Goal: Find specific page/section: Find specific page/section

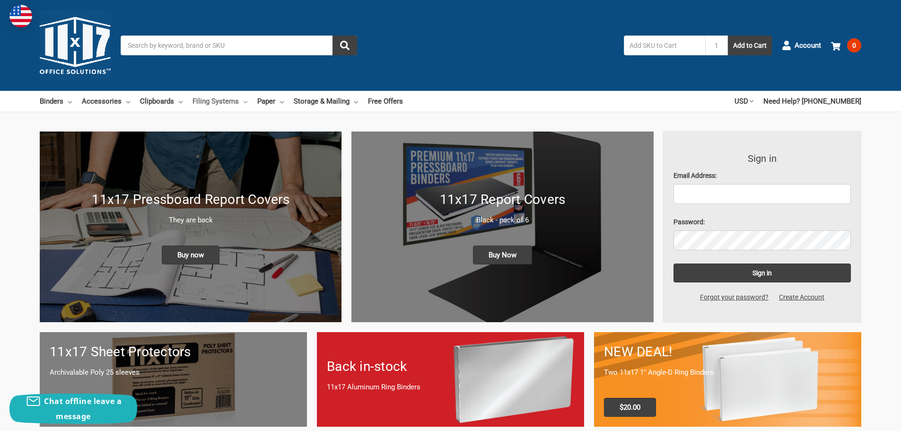
click at [221, 100] on link "Filing Systems" at bounding box center [220, 101] width 55 height 21
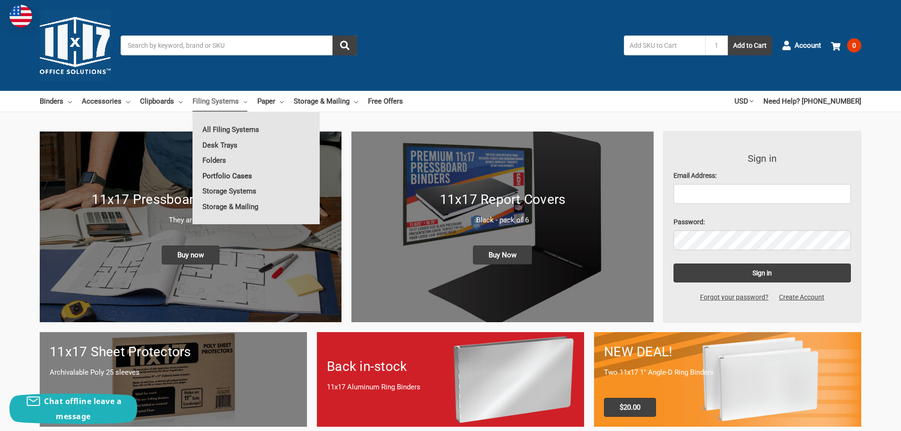
click at [214, 176] on link "Portfolio Cases" at bounding box center [256, 175] width 127 height 15
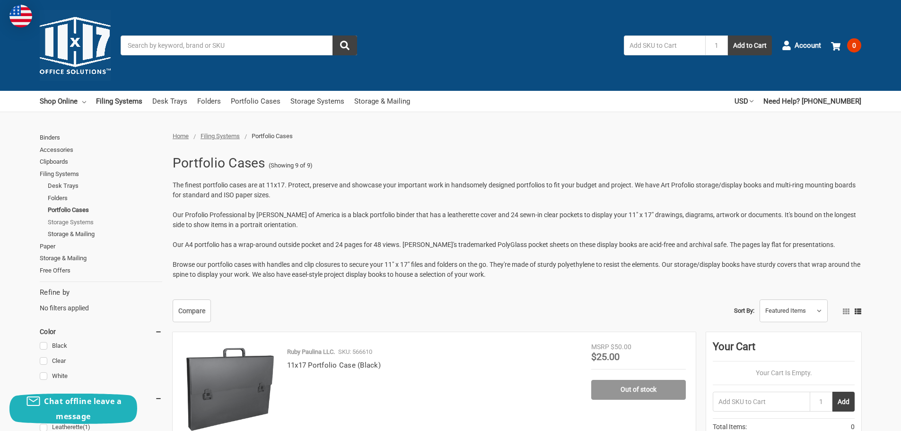
click at [70, 224] on link "Storage Systems" at bounding box center [105, 222] width 114 height 12
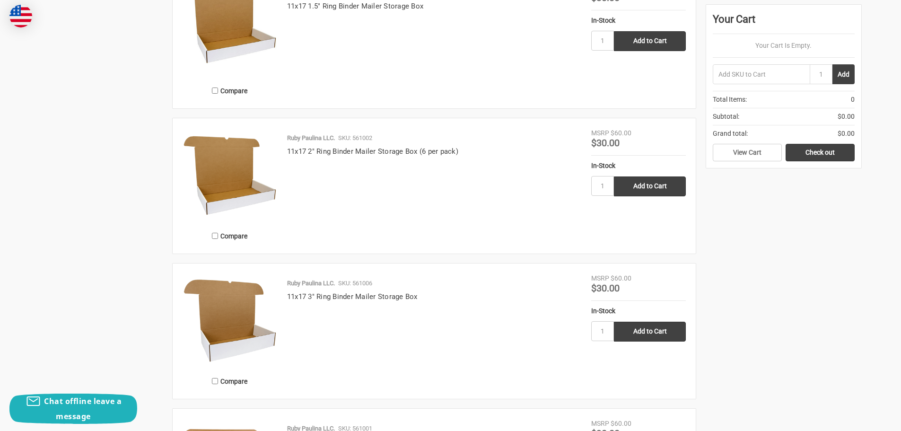
scroll to position [1218, 0]
